Goal: Browse casually: Explore the website without a specific task or goal

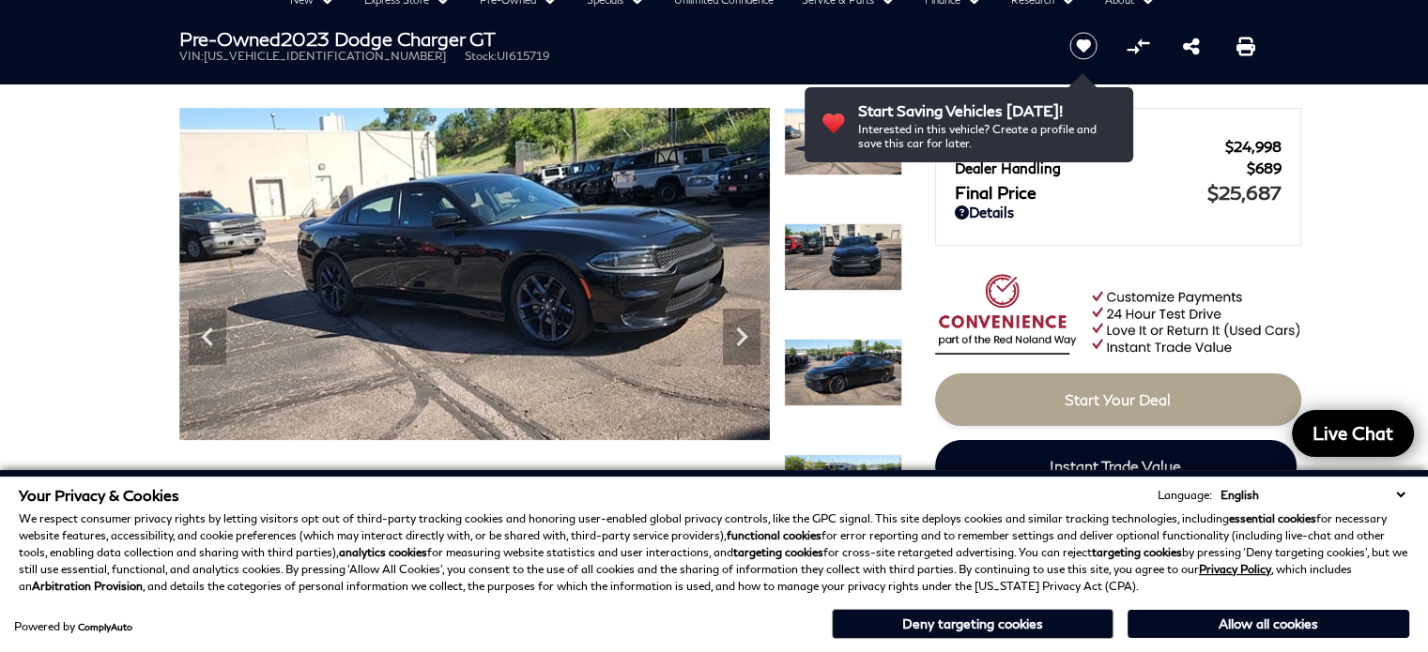
click at [1402, 492] on select "English Spanish / Español English / [GEOGRAPHIC_DATA] Korean / 한국어 Vietnamese /…" at bounding box center [1312, 495] width 193 height 18
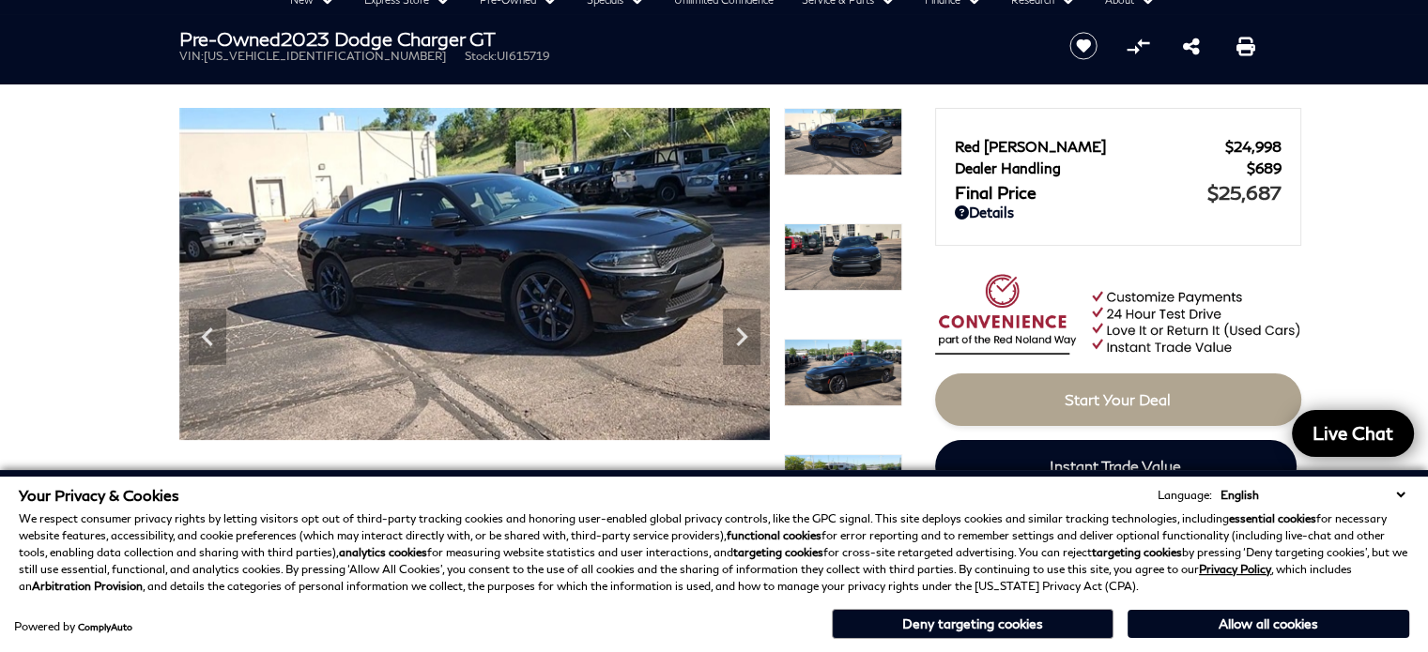
drag, startPoint x: 1369, startPoint y: 495, endPoint x: 1367, endPoint y: 513, distance: 18.9
click at [1369, 495] on select "English Spanish / Español English / [GEOGRAPHIC_DATA] Korean / 한국어 Vietnamese /…" at bounding box center [1312, 495] width 193 height 18
click at [1297, 611] on button "Allow all cookies" at bounding box center [1268, 624] width 282 height 28
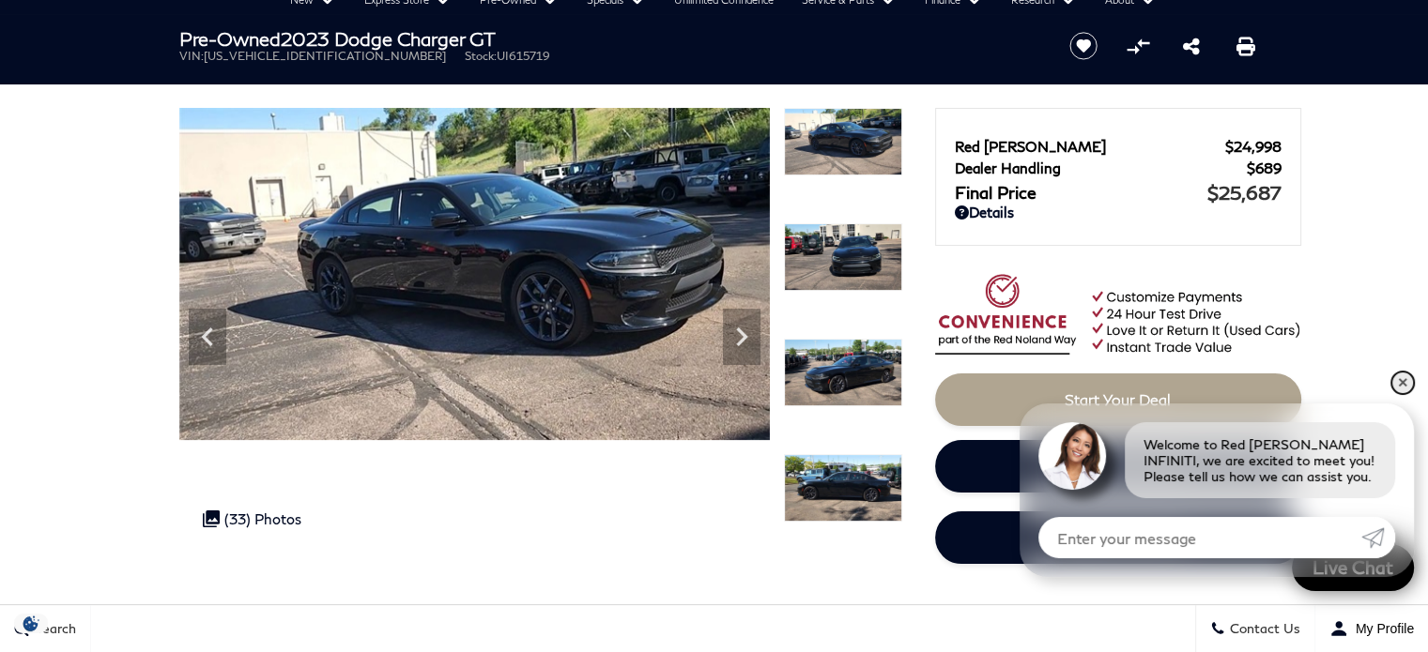
click at [1398, 386] on link "✕" at bounding box center [1402, 383] width 23 height 23
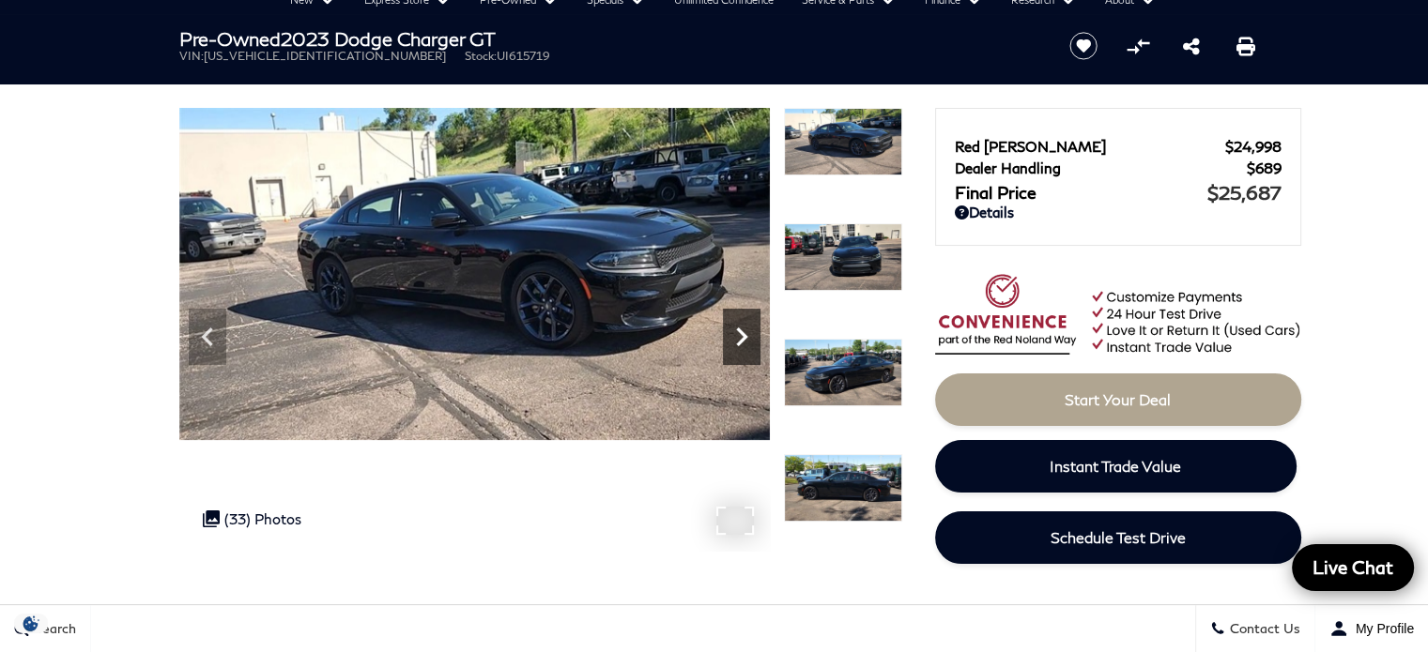
click at [744, 329] on icon "Next" at bounding box center [742, 337] width 38 height 38
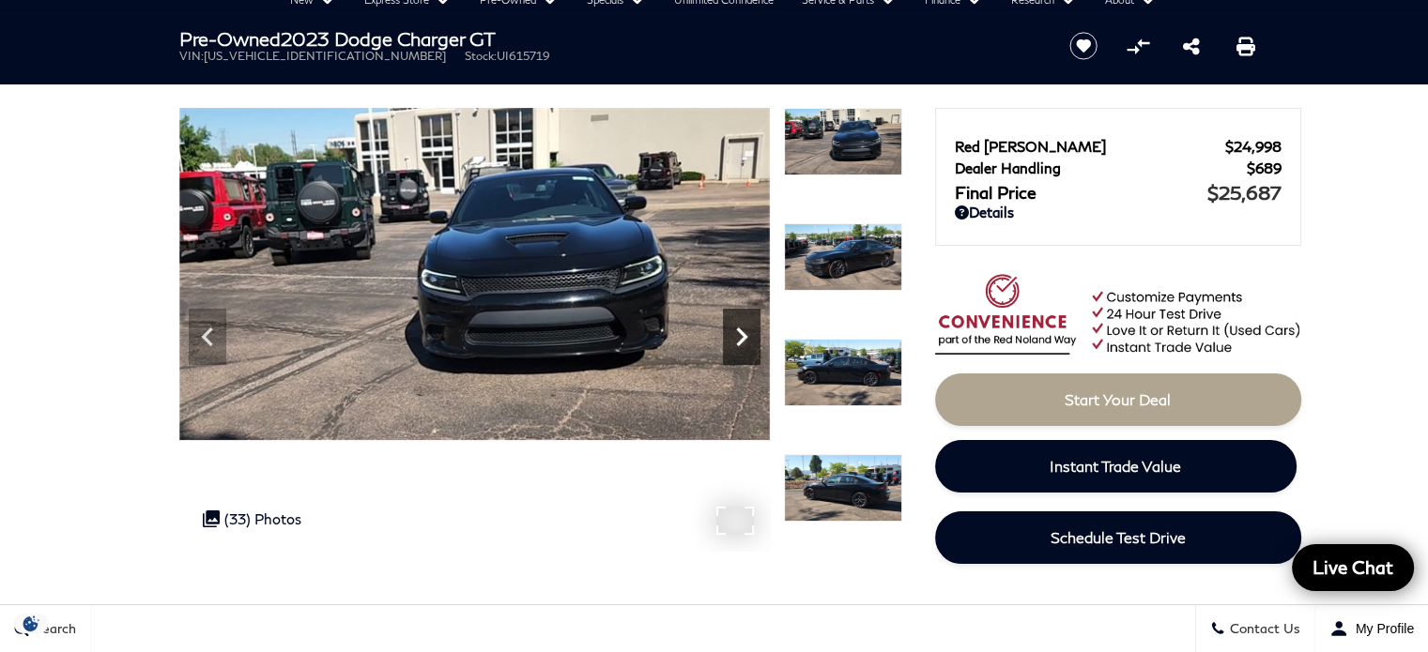
click at [741, 329] on icon "Next" at bounding box center [742, 337] width 38 height 38
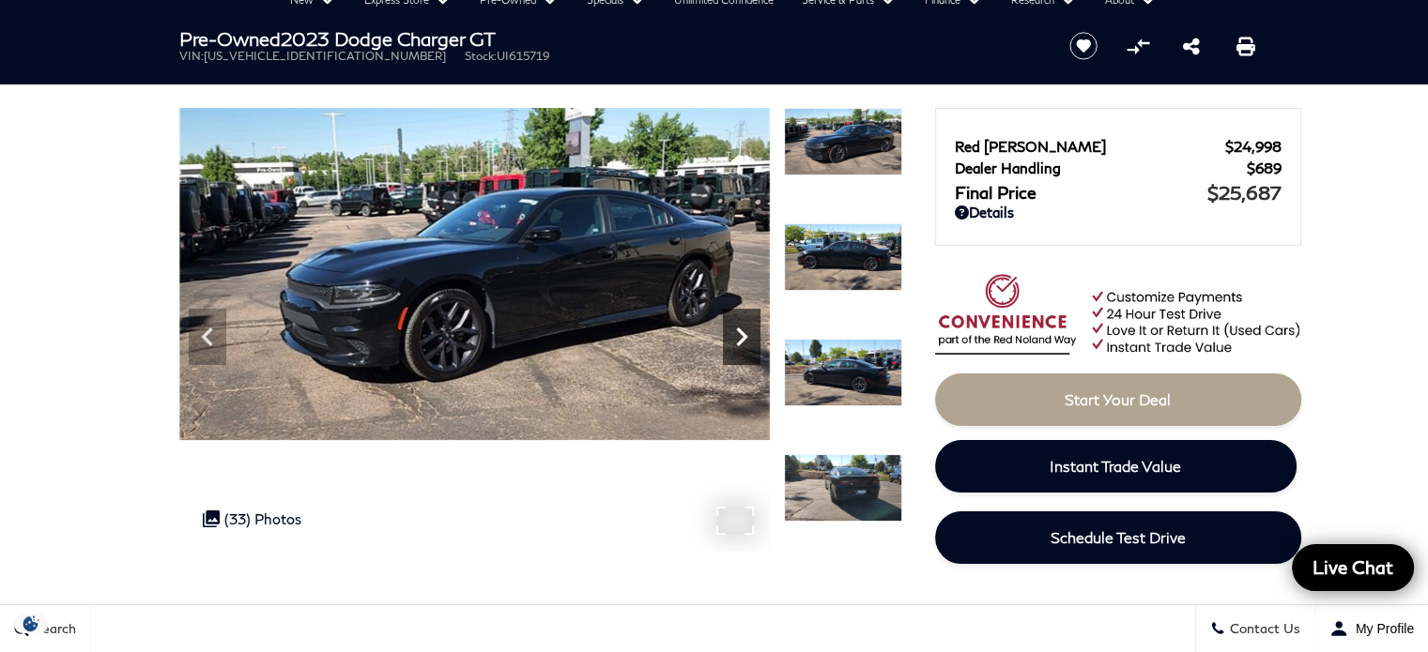
click at [741, 329] on icon "Next" at bounding box center [742, 337] width 38 height 38
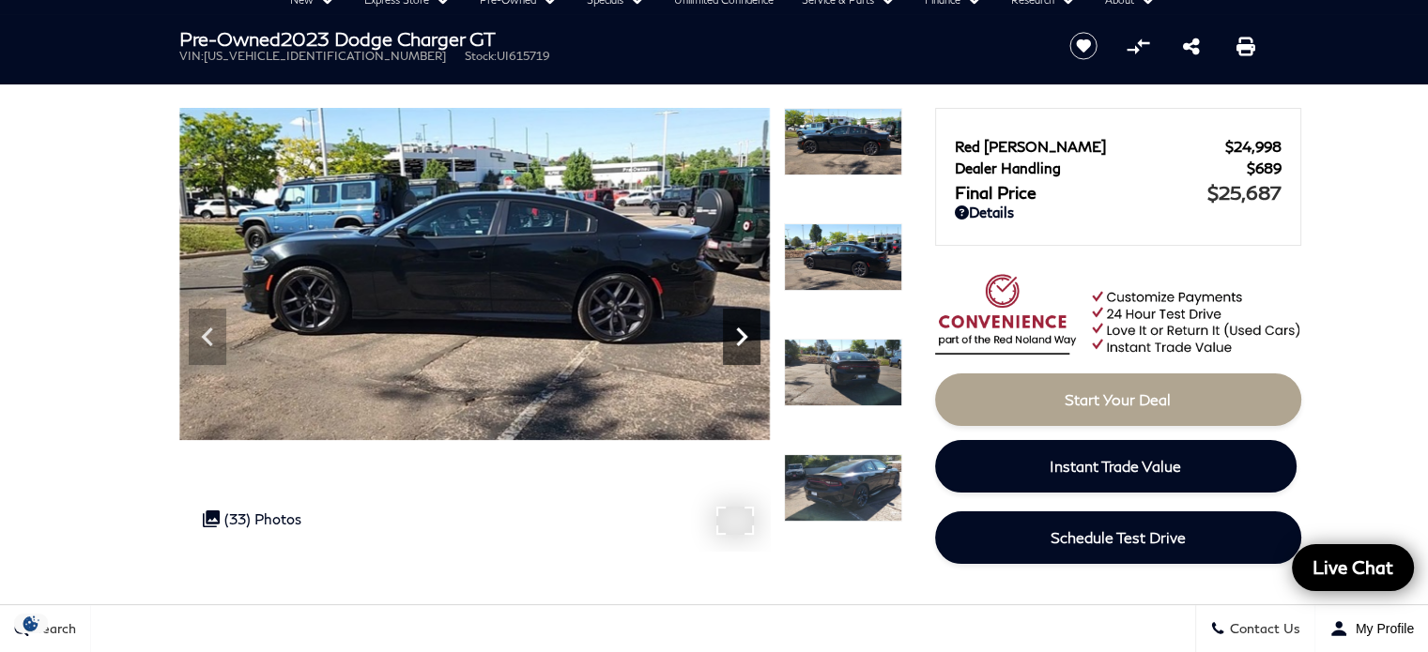
click at [741, 329] on icon "Next" at bounding box center [742, 337] width 38 height 38
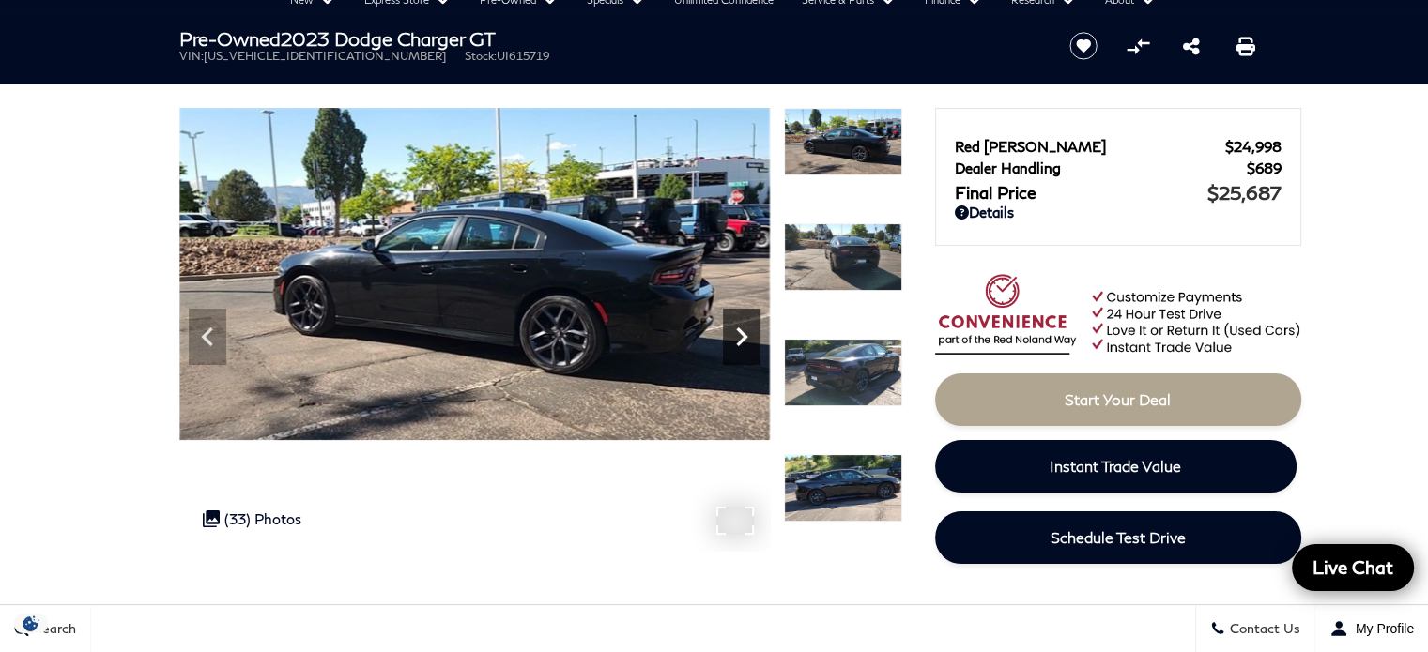
click at [740, 332] on icon "Next" at bounding box center [741, 337] width 11 height 19
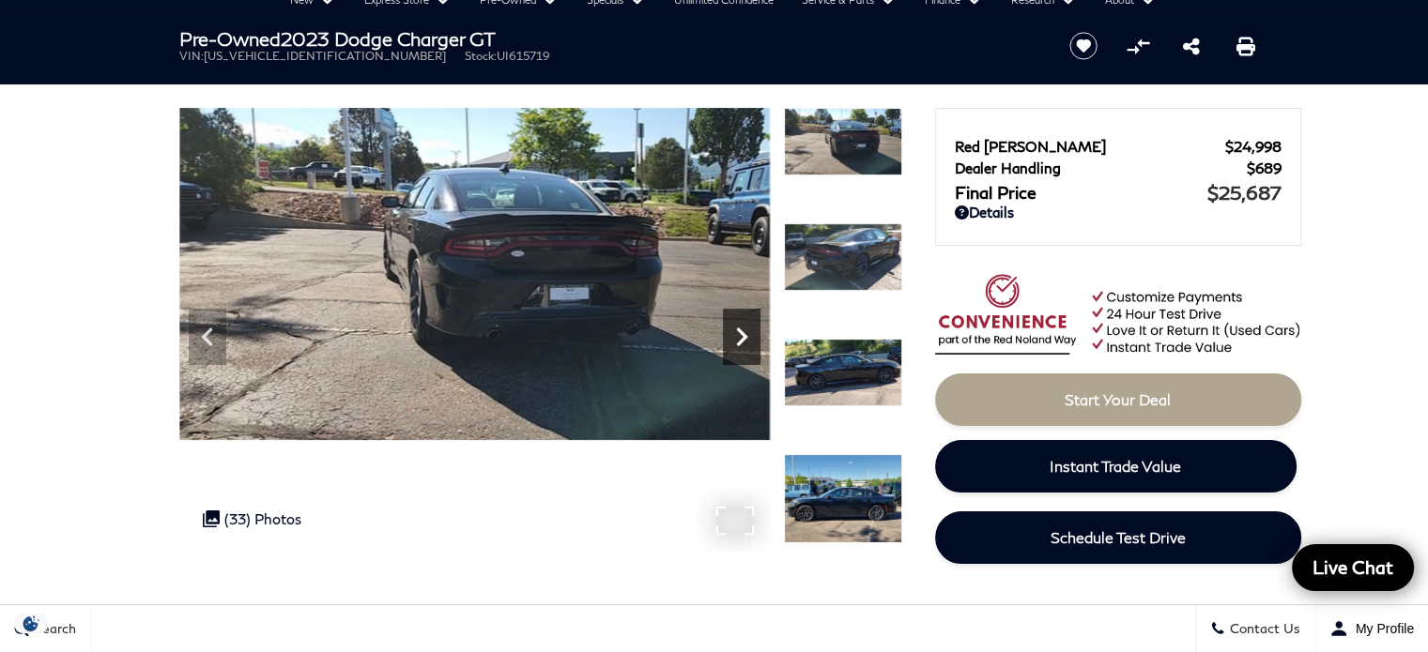
click at [739, 335] on icon "Next" at bounding box center [742, 337] width 38 height 38
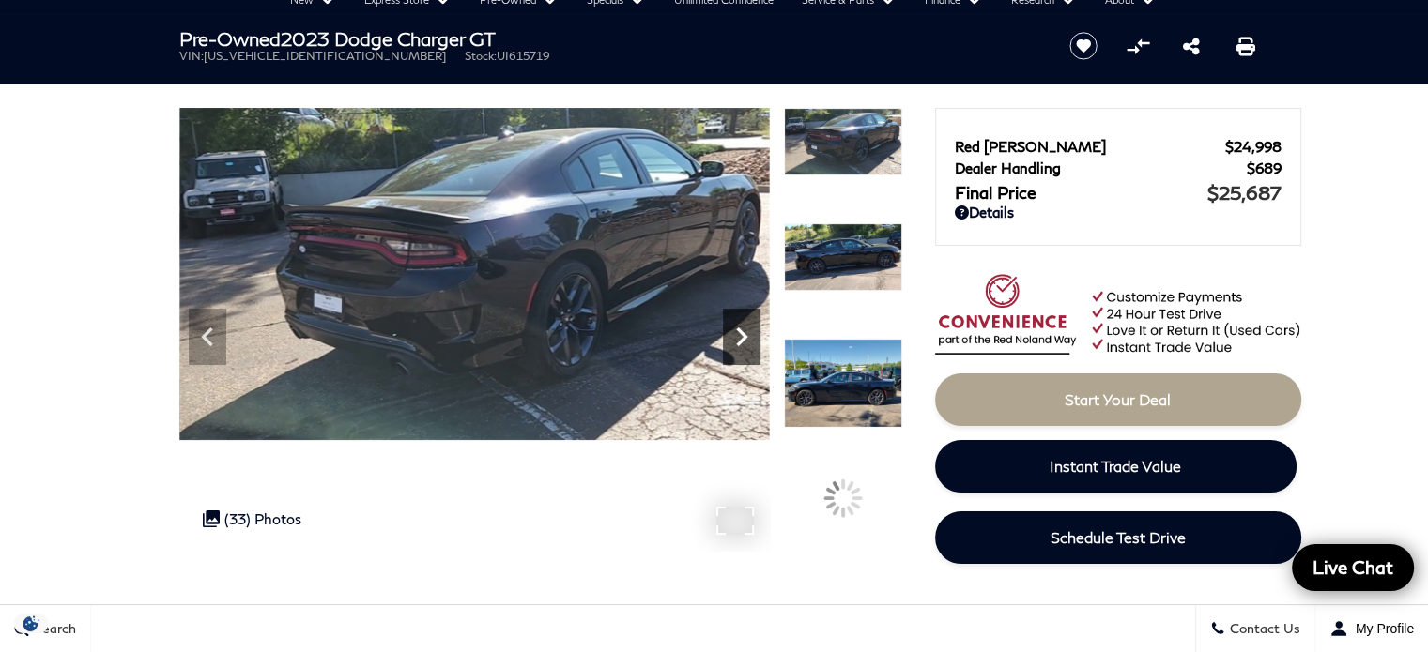
click at [736, 336] on icon "Next" at bounding box center [742, 337] width 38 height 38
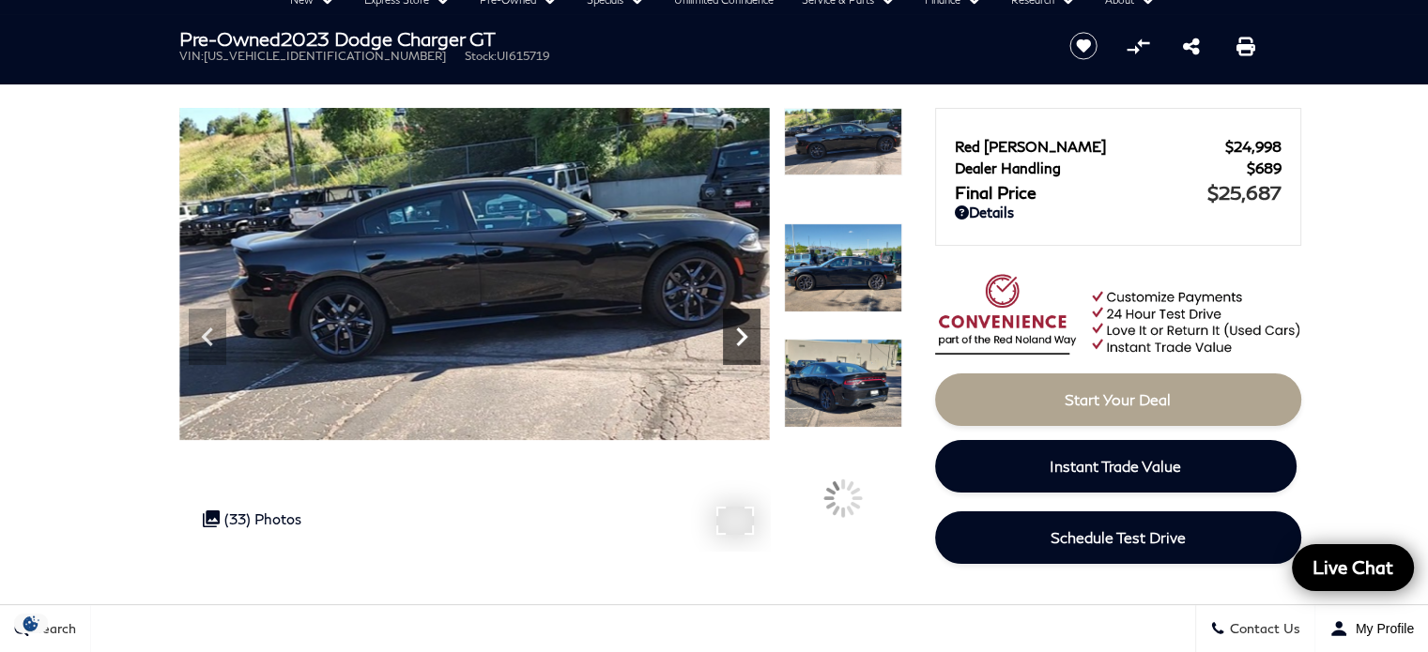
click at [736, 337] on icon "Next" at bounding box center [742, 337] width 38 height 38
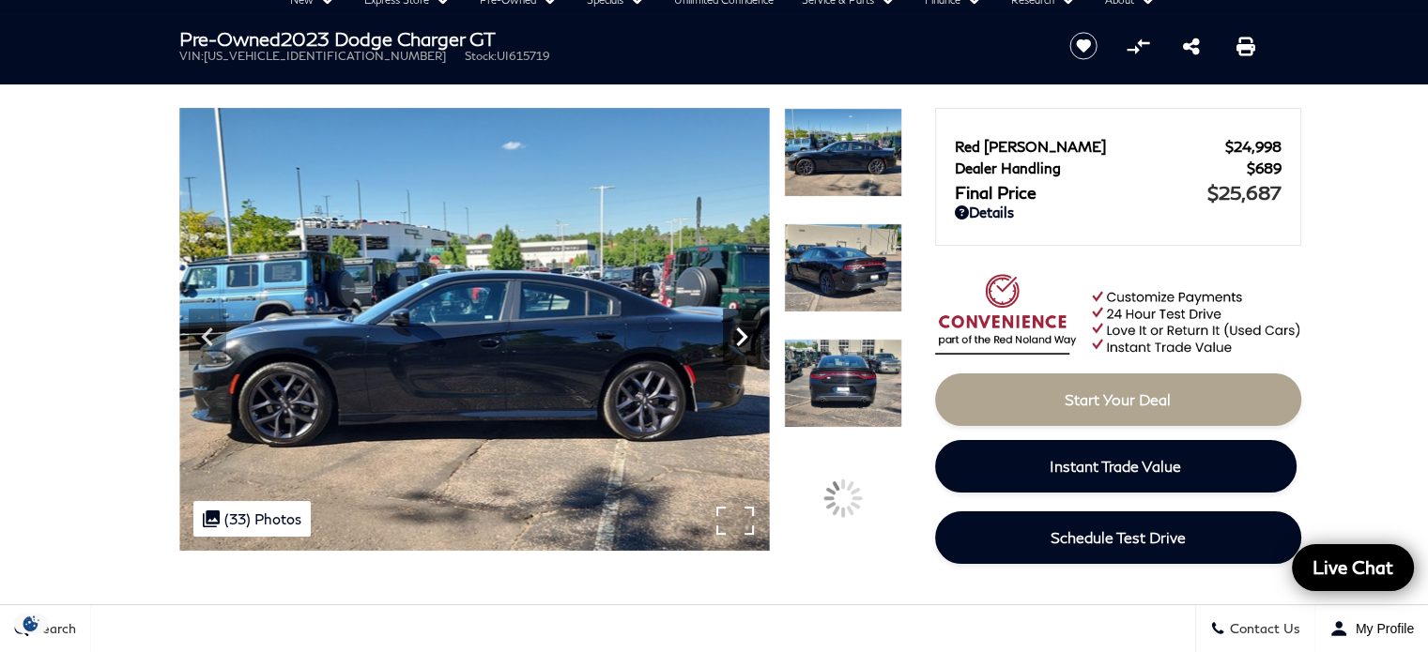
click at [733, 342] on icon "Next" at bounding box center [742, 337] width 38 height 38
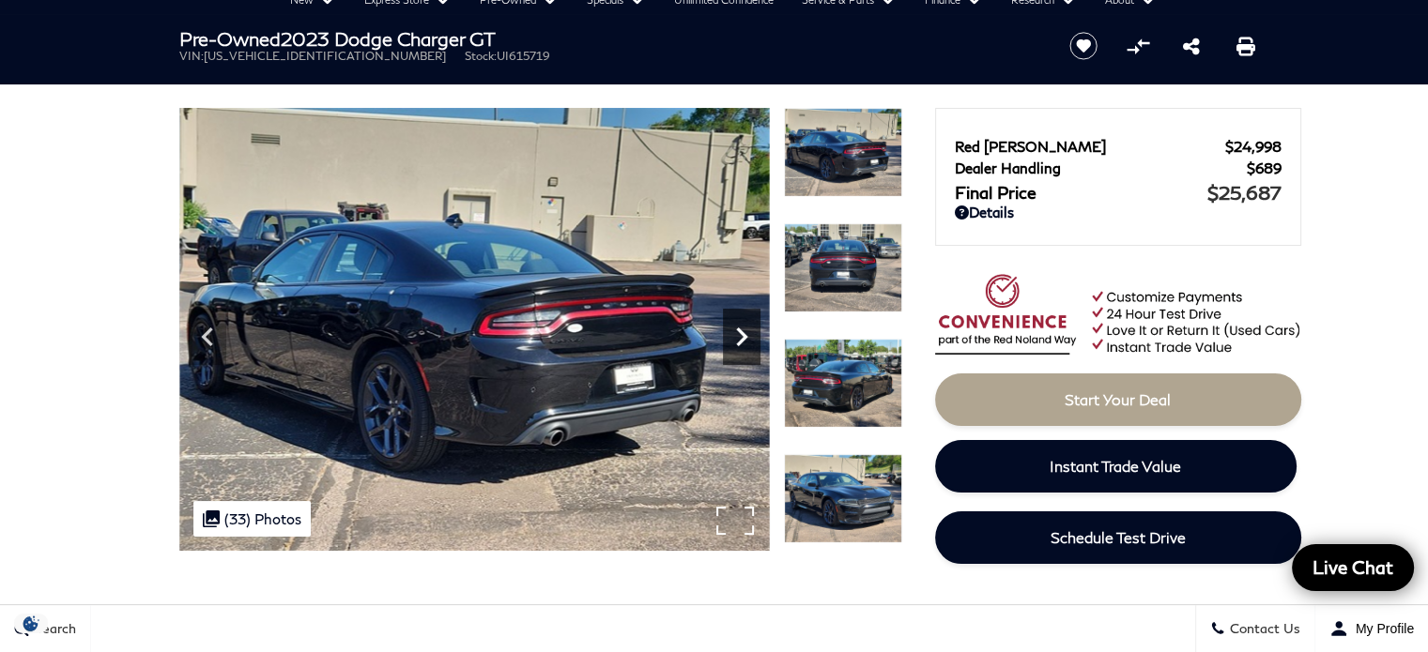
click at [733, 340] on icon "Next" at bounding box center [742, 337] width 38 height 38
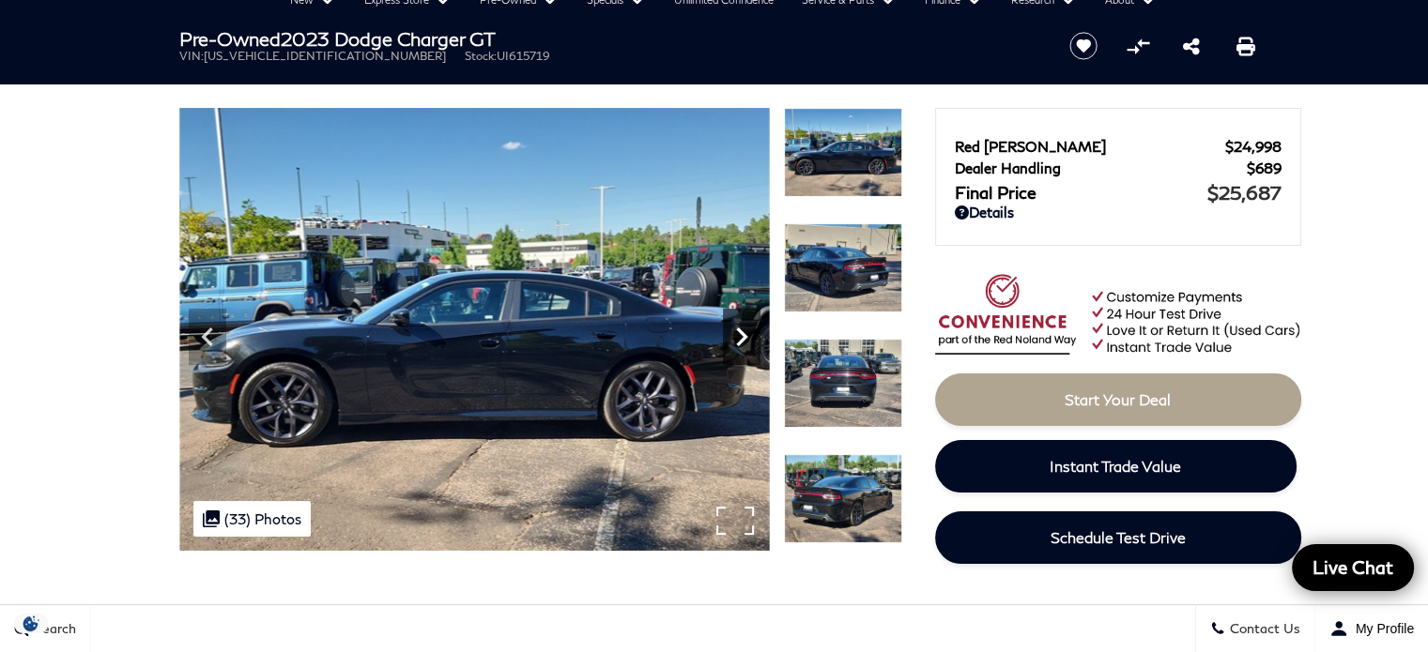
click at [732, 344] on icon "Next" at bounding box center [742, 337] width 38 height 38
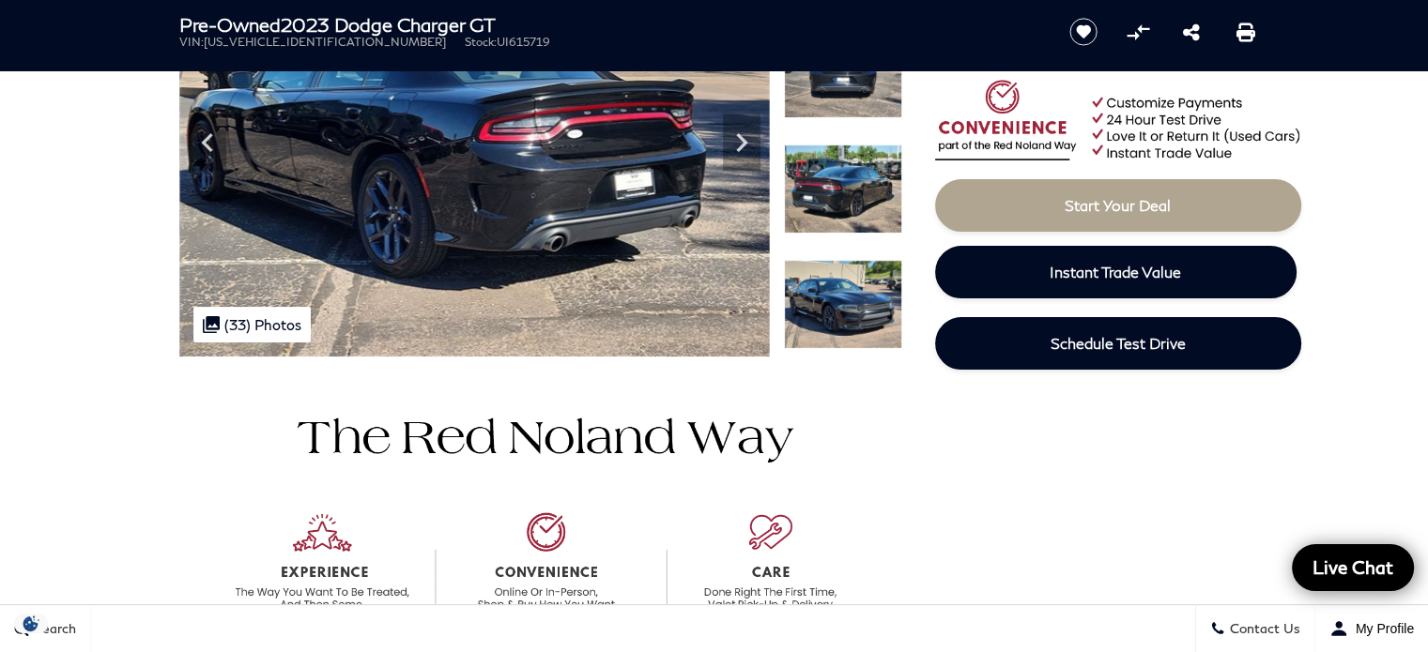
scroll to position [282, 0]
